Goal: Use online tool/utility: Utilize a website feature to perform a specific function

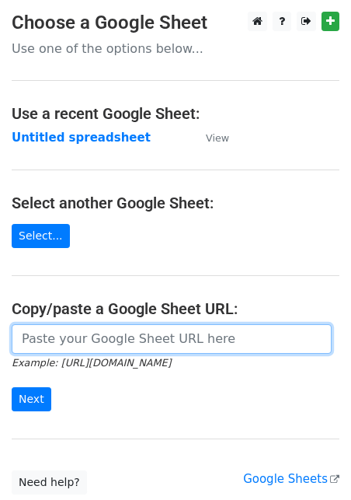
click at [112, 341] on input "url" at bounding box center [172, 339] width 320 height 30
paste input "[URL][DOMAIN_NAME]"
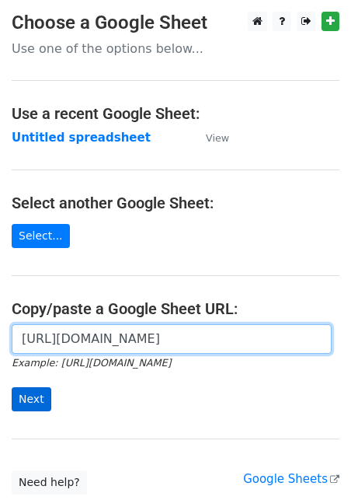
type input "[URL][DOMAIN_NAME]"
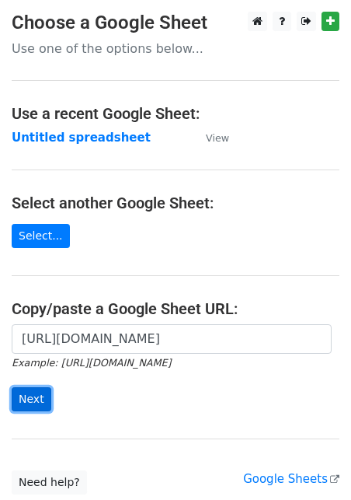
scroll to position [0, 0]
click at [19, 395] on input "Next" at bounding box center [32, 399] width 40 height 24
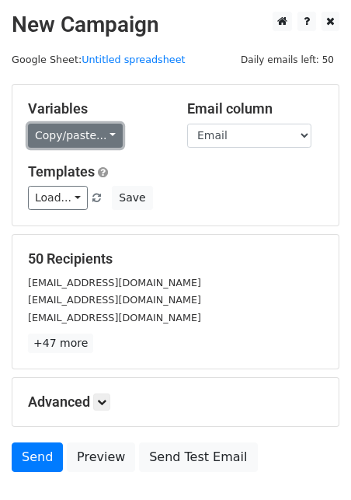
click at [70, 136] on link "Copy/paste..." at bounding box center [75, 136] width 95 height 24
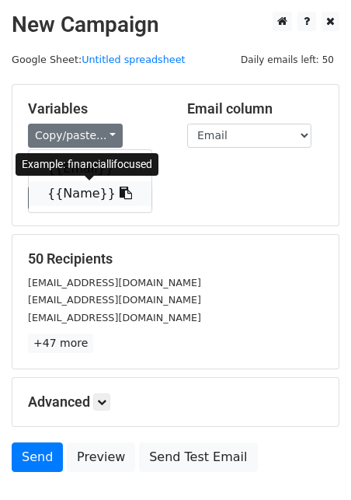
click at [79, 198] on link "{{Name}}" at bounding box center [90, 193] width 123 height 25
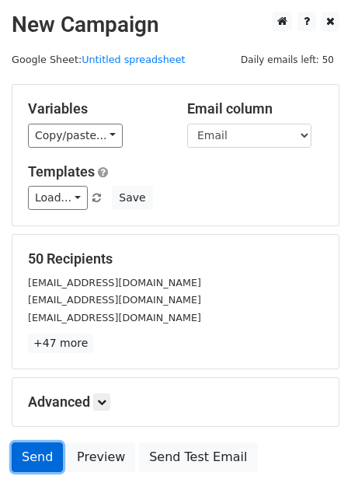
click at [46, 460] on link "Send" at bounding box center [37, 457] width 51 height 30
